Goal: Information Seeking & Learning: Learn about a topic

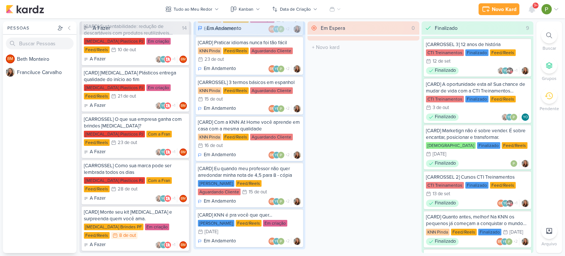
scroll to position [413, 0]
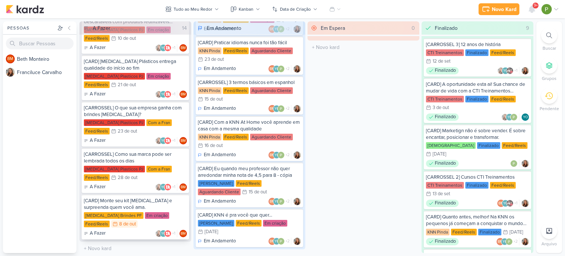
click at [129, 202] on div "[CARD] Monte seu kit [MEDICAL_DATA] e surpreenda quem você ama." at bounding box center [135, 203] width 103 height 13
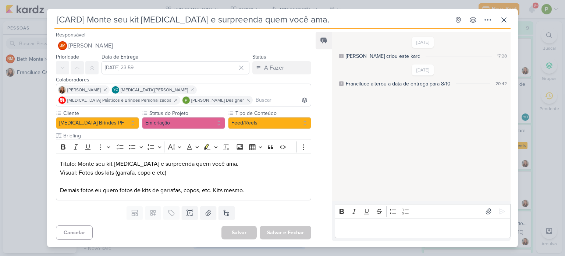
click at [17, 121] on div "[CARD] Monte seu kit [MEDICAL_DATA] e surpreenda quem você ama. Criado por [PER…" at bounding box center [282, 128] width 565 height 256
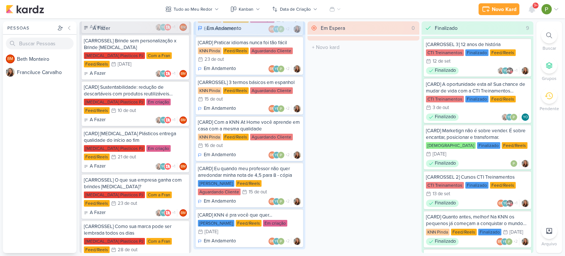
scroll to position [340, 0]
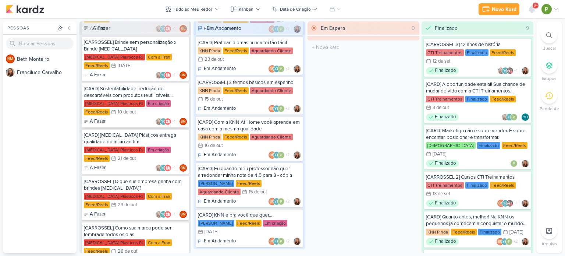
click at [138, 96] on div "[CARD] Sustentabilidade: redução de descartáveis com produtos reutilizáveis [ME…" at bounding box center [135, 91] width 103 height 13
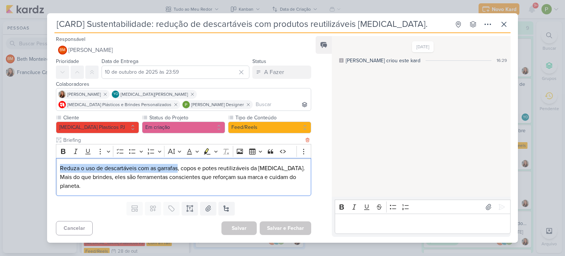
drag, startPoint x: 60, startPoint y: 168, endPoint x: 178, endPoint y: 167, distance: 118.1
click at [178, 167] on p "Reduza o uso de descartáveis com as garrafas, copos e potes reutilizáveis da [M…" at bounding box center [183, 168] width 247 height 9
copy p "Reduza o uso de descartáveis com as garrafas"
click at [175, 179] on p "Mais do que brindes, eles são ferramentas conscientes que reforçam sua marca e …" at bounding box center [183, 182] width 247 height 18
click at [282, 195] on div "Reduza o uso de descartáveis com as garrafas, copos e potes reutilizáveis da [M…" at bounding box center [183, 177] width 255 height 38
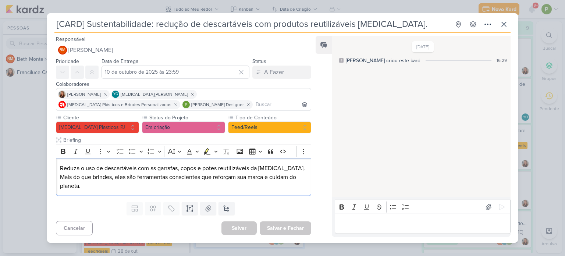
click at [25, 157] on div "[CARD] Sustentabilidade: redução de descartáveis com produtos reutilizáveis [ME…" at bounding box center [282, 128] width 565 height 256
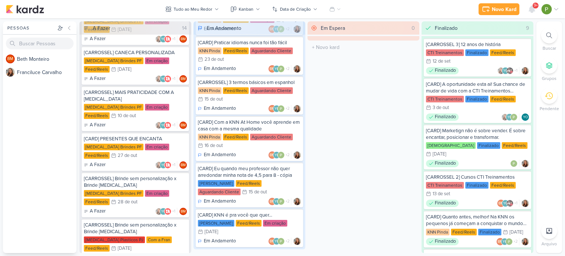
scroll to position [156, 0]
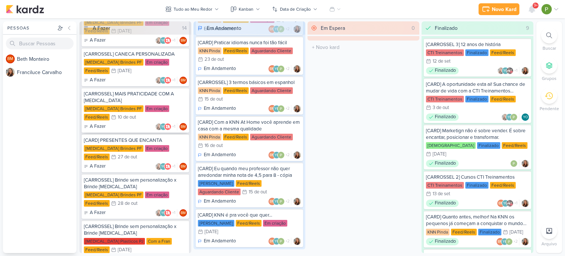
click at [125, 101] on div "[CARROSSEL] MAIS PRATICIDADE COM A [MEDICAL_DATA]" at bounding box center [135, 96] width 103 height 13
